Goal: Book appointment/travel/reservation

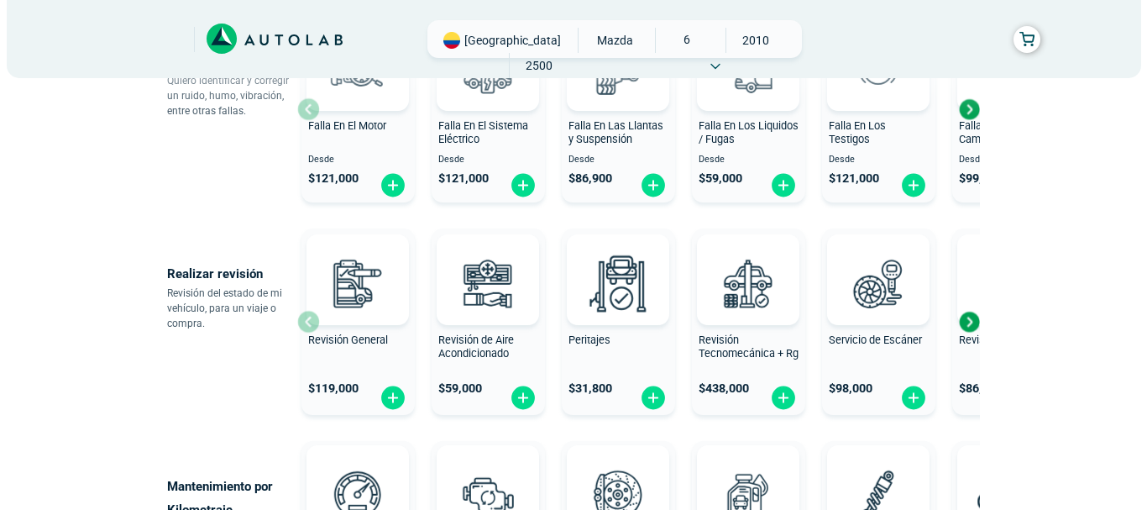
scroll to position [504, 0]
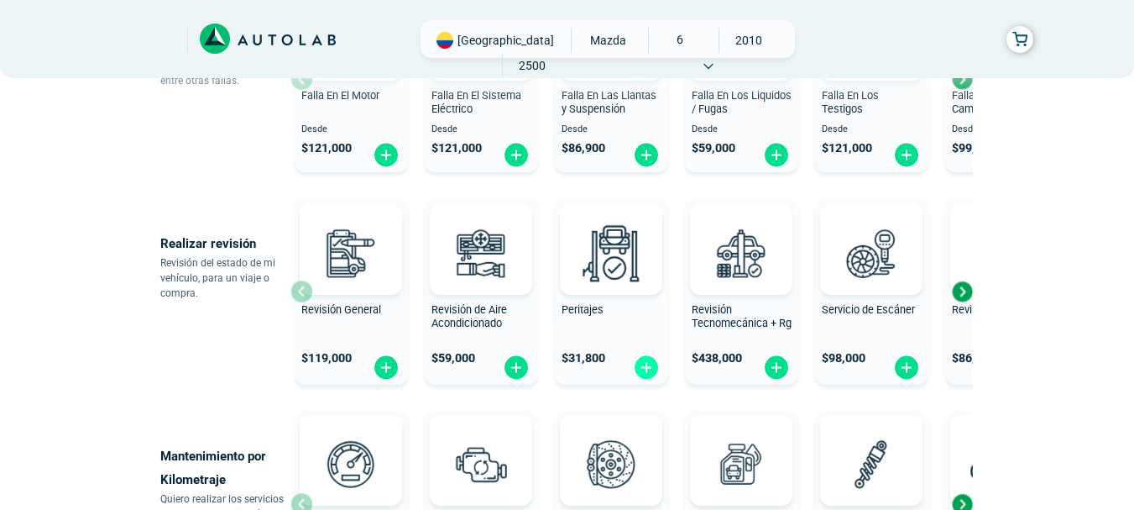
click at [641, 373] on img at bounding box center [646, 367] width 27 height 26
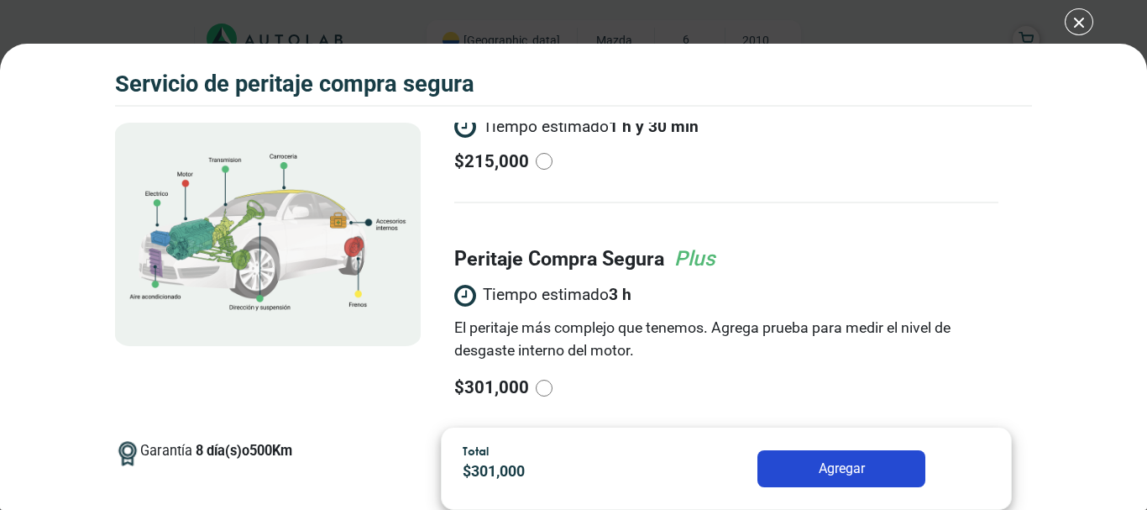
scroll to position [168, 0]
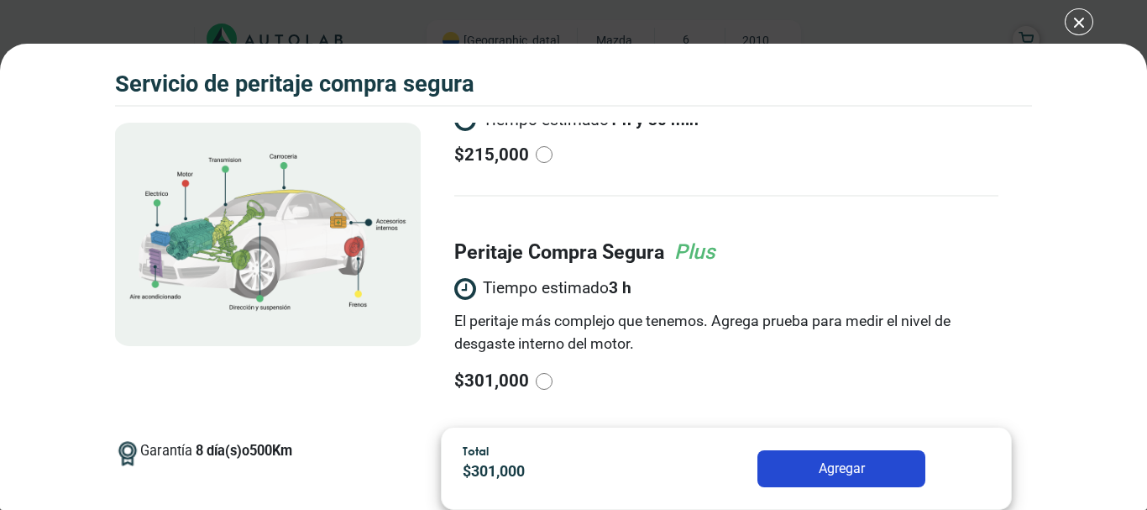
click at [537, 381] on input "radio" at bounding box center [544, 381] width 17 height 17
radio input "true"
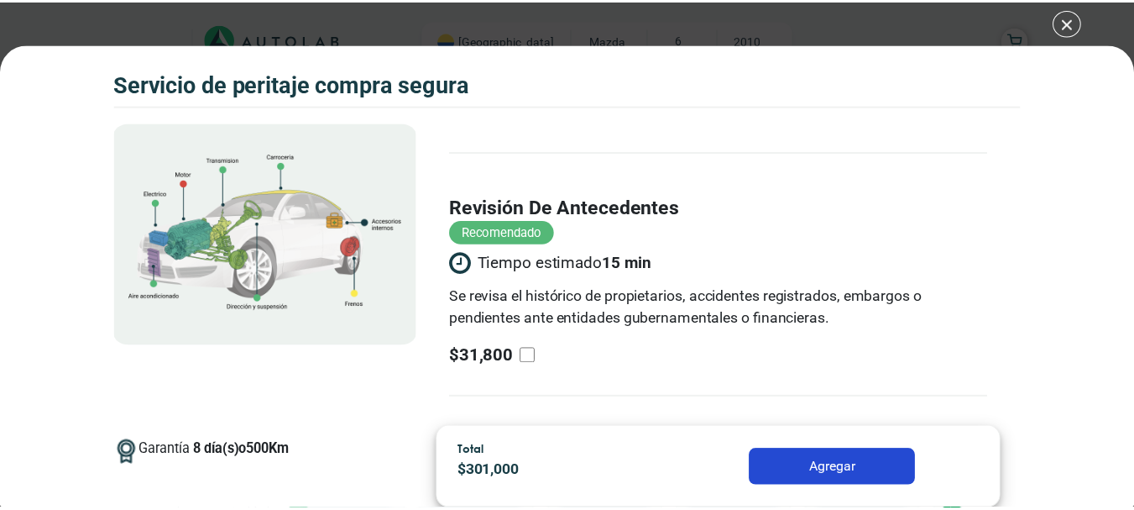
scroll to position [442, 0]
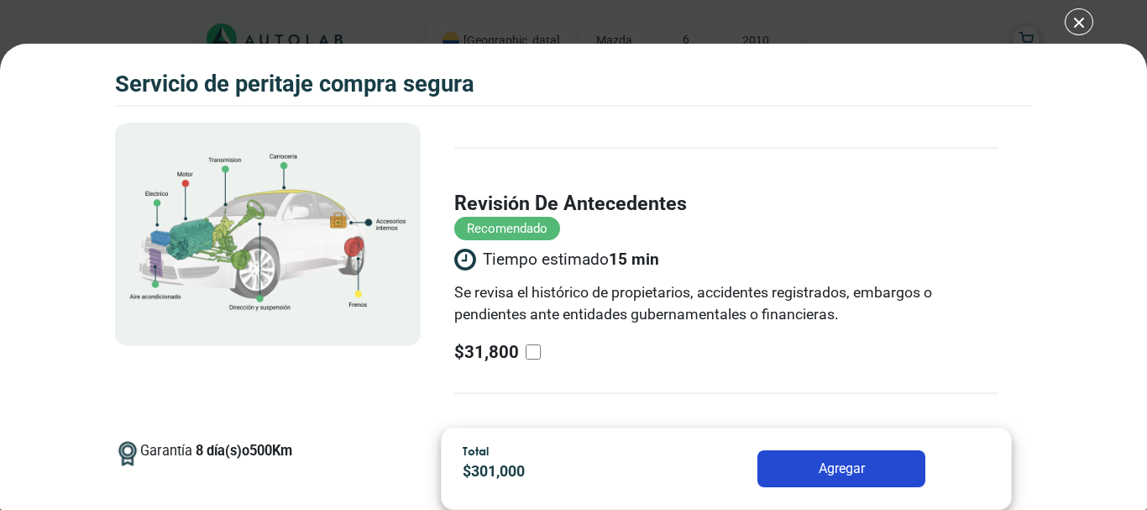
click at [838, 467] on button "Agregar" at bounding box center [841, 468] width 168 height 37
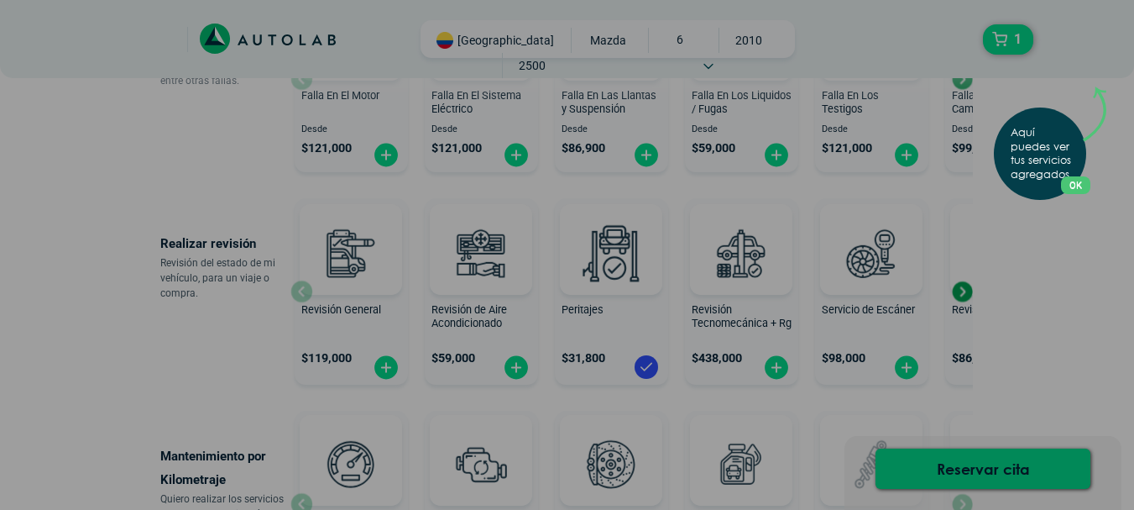
click at [1081, 186] on button "OK" at bounding box center [1075, 185] width 29 height 18
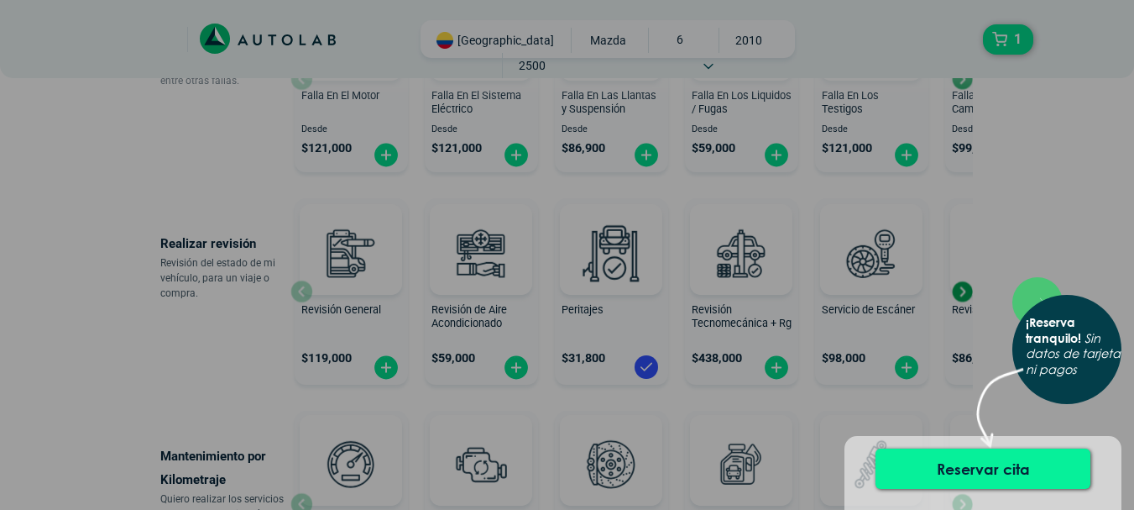
click at [996, 473] on button "Reservar cita" at bounding box center [983, 468] width 215 height 40
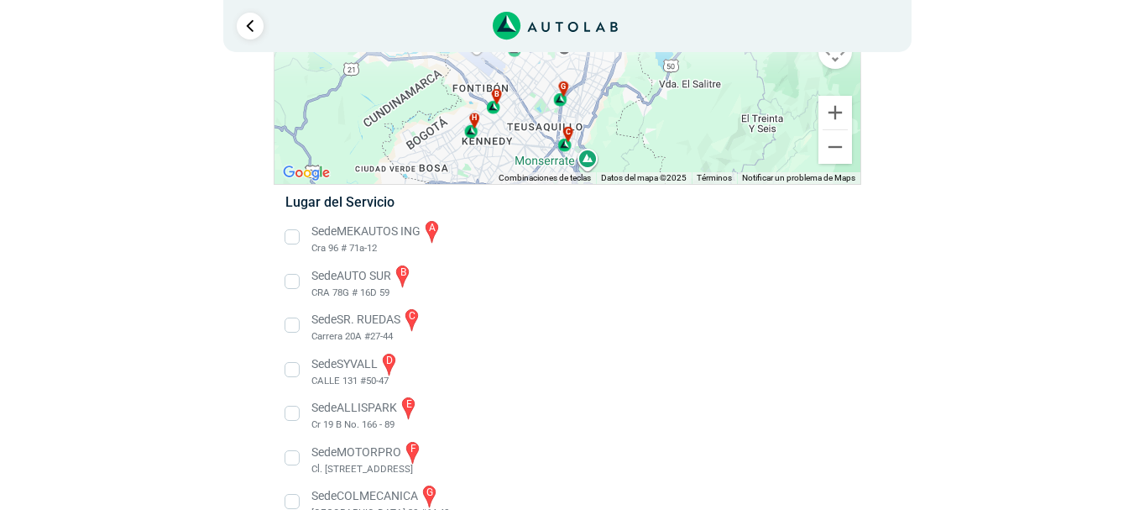
scroll to position [168, 0]
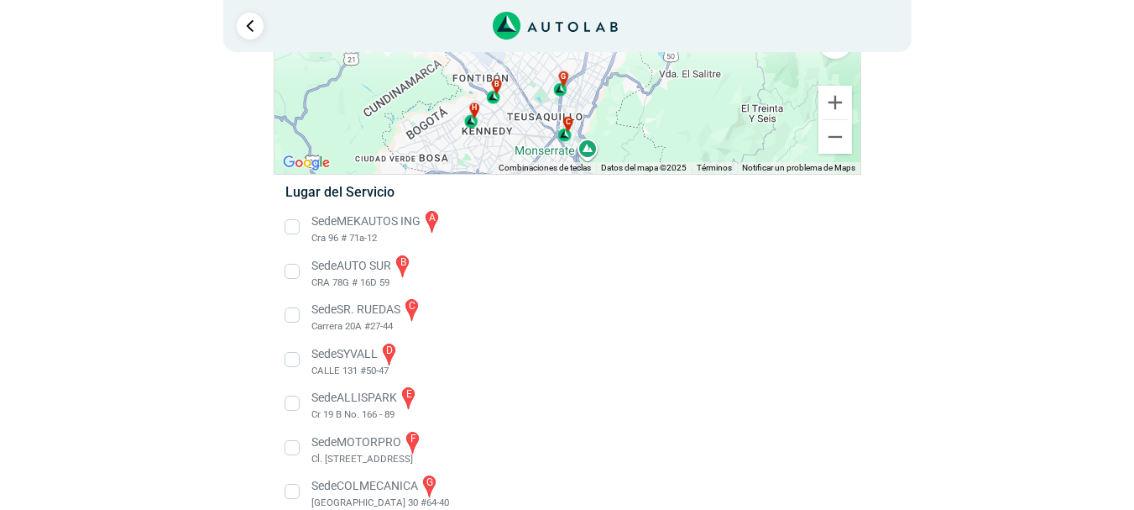
click at [394, 353] on li "Sede SYVALL d CALLE 131 #50-47" at bounding box center [567, 360] width 588 height 38
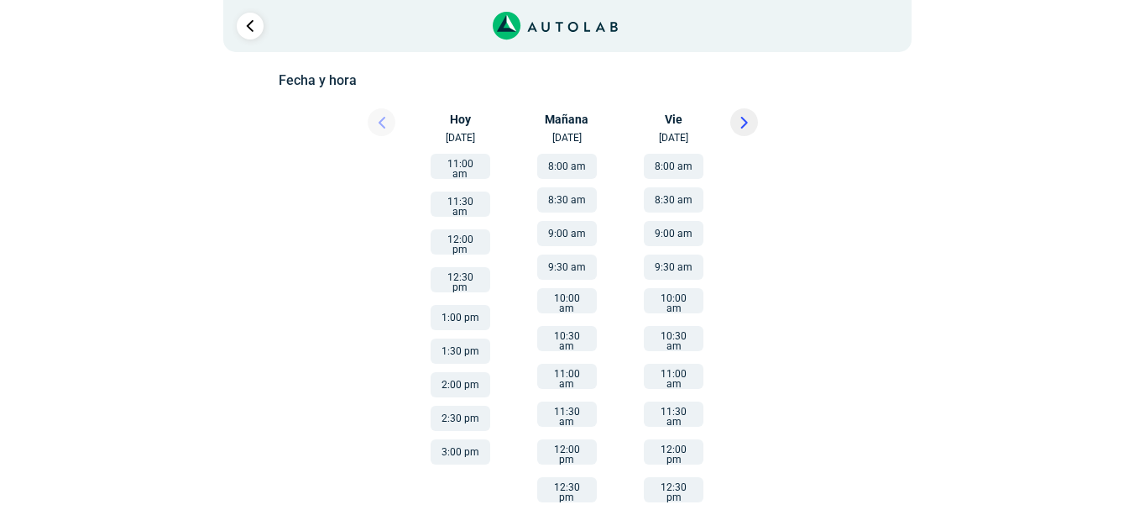
scroll to position [336, 0]
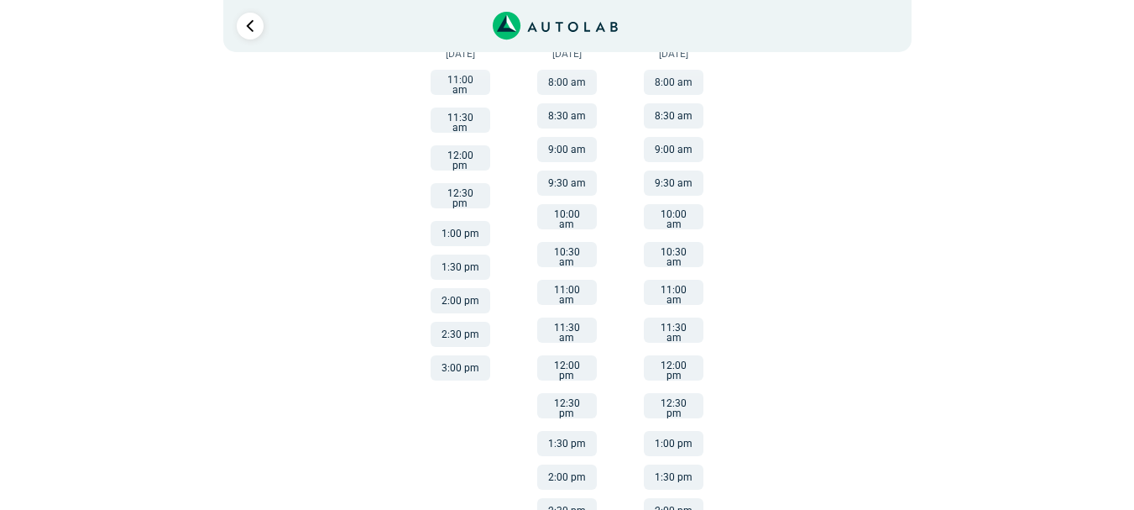
click at [461, 355] on button "3:00 pm" at bounding box center [461, 367] width 60 height 25
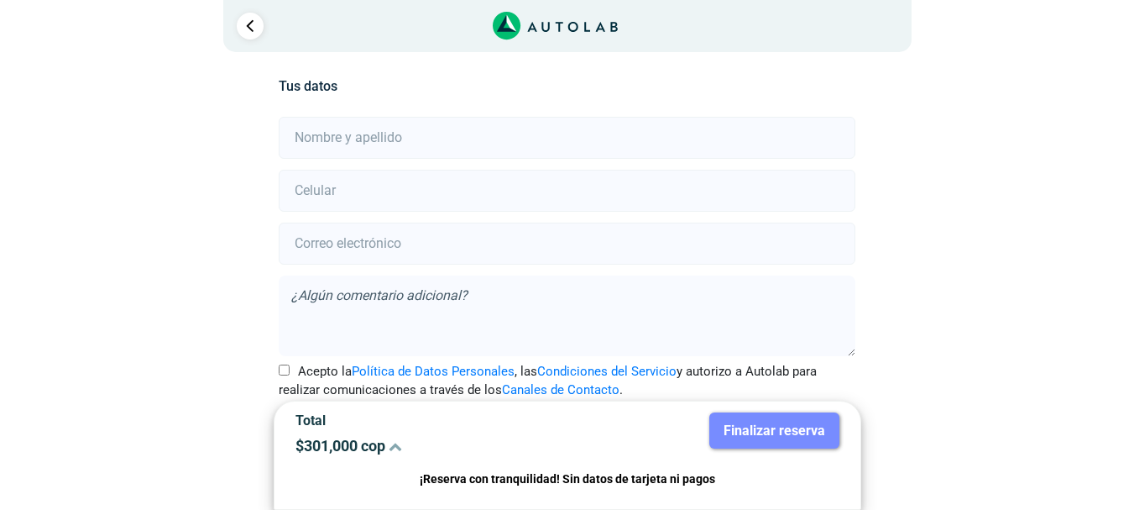
scroll to position [373, 0]
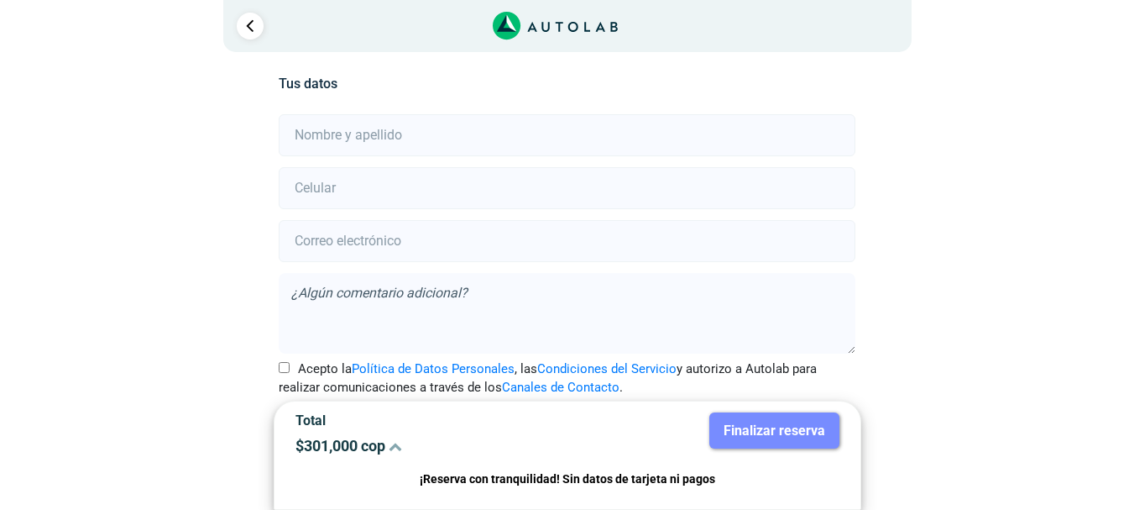
click at [371, 144] on input "text" at bounding box center [567, 135] width 577 height 42
type input "[PERSON_NAME]"
click at [406, 185] on input "number" at bounding box center [567, 188] width 577 height 42
type input "3185597483"
click at [379, 249] on input "email" at bounding box center [567, 241] width 577 height 42
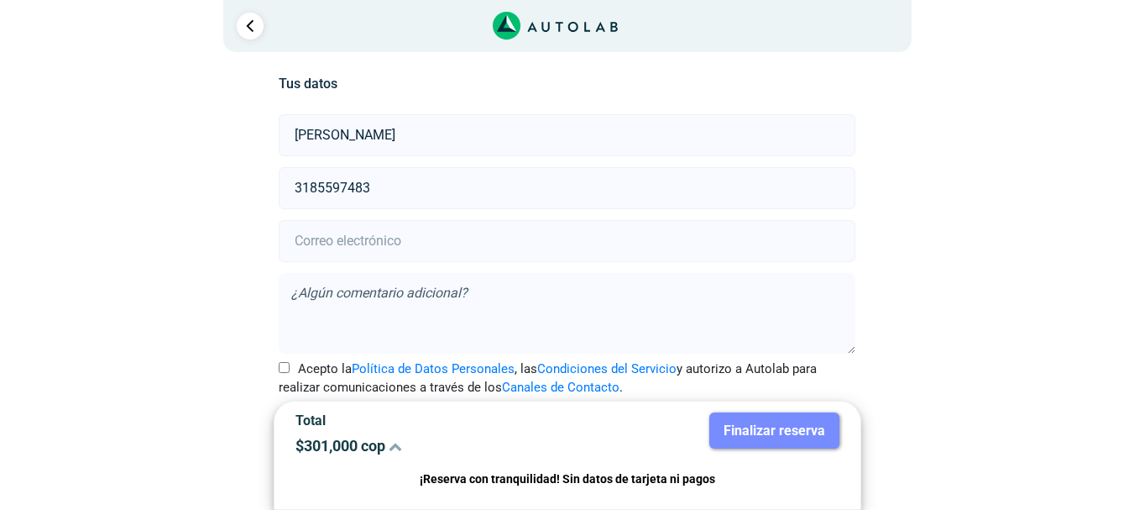
type input "[PERSON_NAME][EMAIL_ADDRESS][DOMAIN_NAME]"
click at [283, 371] on input "Acepto la Política de Datos Personales , las Condiciones del Servicio y autoriz…" at bounding box center [284, 367] width 11 height 11
checkbox input "true"
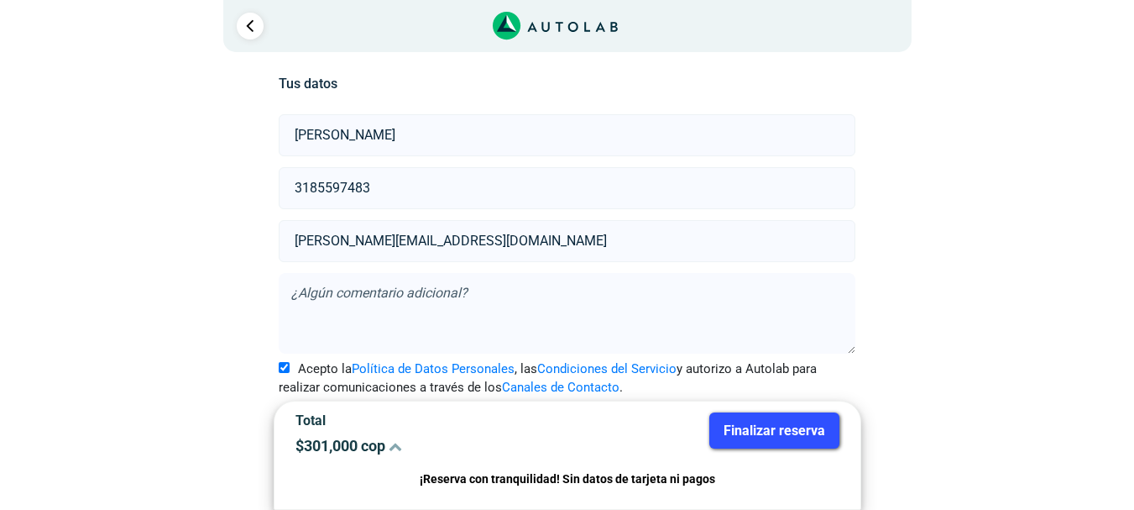
click at [796, 431] on button "Finalizar reserva" at bounding box center [774, 430] width 130 height 36
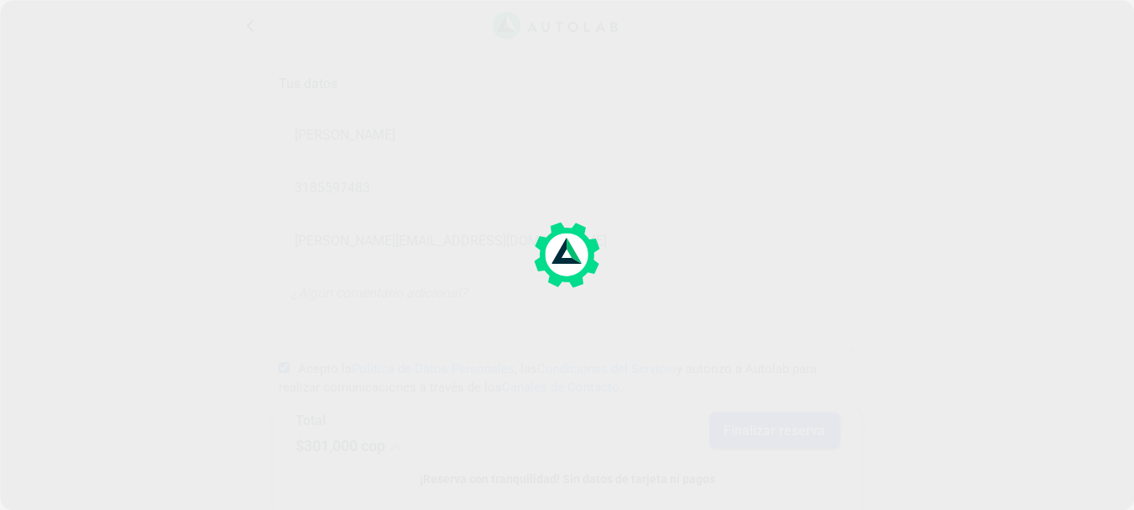
scroll to position [0, 0]
